Goal: Find specific page/section: Find specific page/section

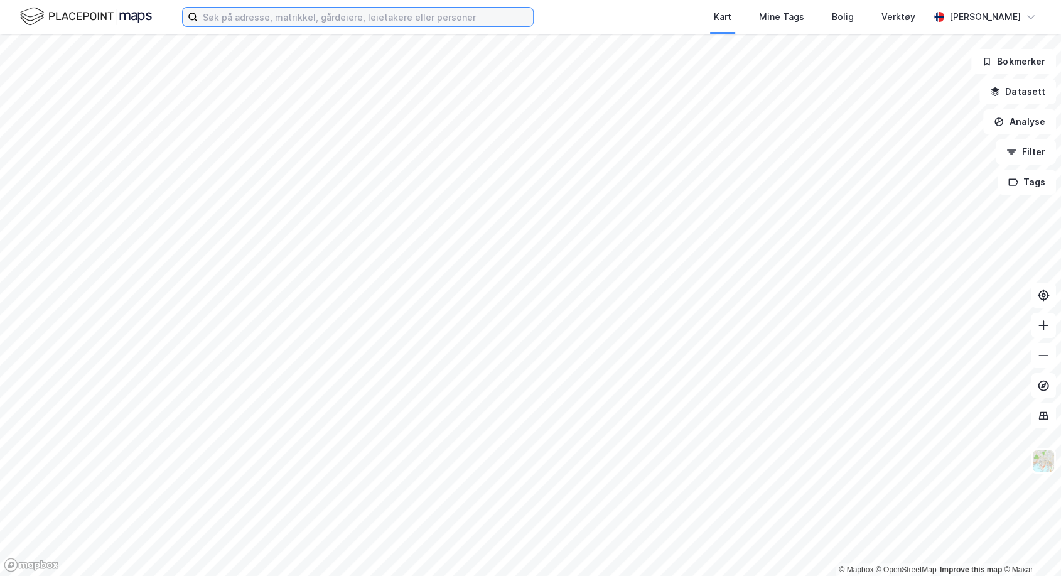
click at [226, 19] on input at bounding box center [365, 17] width 335 height 19
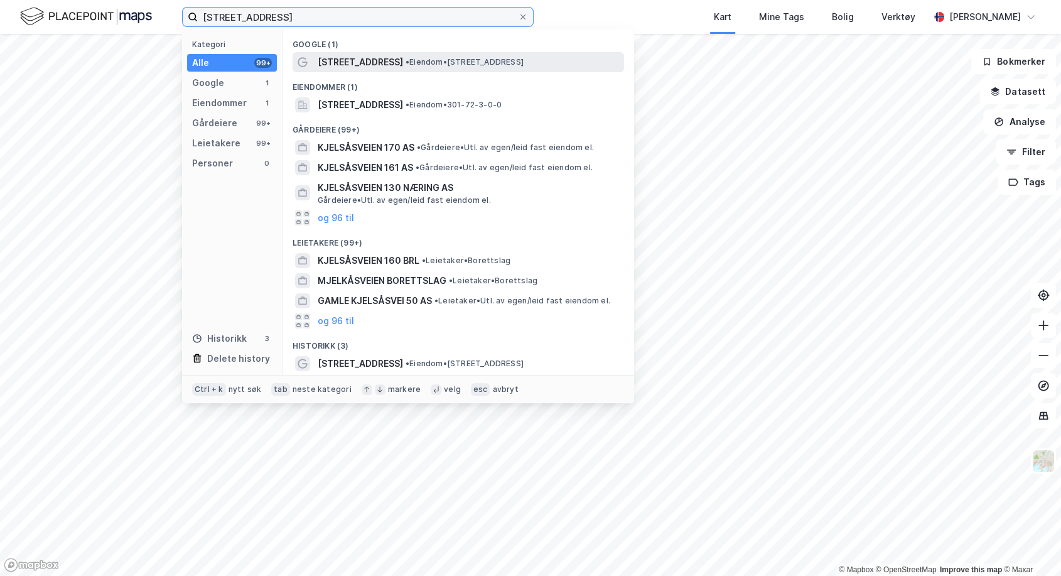
type input "[STREET_ADDRESS]"
click at [331, 65] on span "[STREET_ADDRESS]" at bounding box center [360, 62] width 85 height 15
